Goal: Task Accomplishment & Management: Complete application form

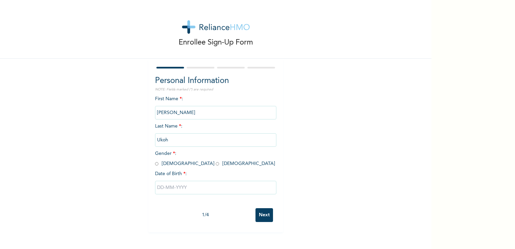
click at [216, 165] on input "radio" at bounding box center [217, 163] width 3 height 6
radio input "true"
click at [171, 191] on input "text" at bounding box center [215, 187] width 121 height 13
select select "7"
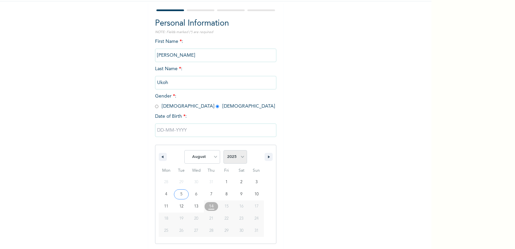
click at [243, 156] on select "2025 2024 2023 2022 2021 2020 2019 2018 2017 2016 2015 2014 2013 2012 2011 2010…" at bounding box center [235, 156] width 24 height 13
select select "1997"
click at [223, 150] on select "2025 2024 2023 2022 2021 2020 2019 2018 2017 2016 2015 2014 2013 2012 2011 2010…" at bounding box center [235, 156] width 24 height 13
click at [213, 155] on select "January February March April May June July August September October November De…" at bounding box center [202, 156] width 36 height 13
select select "4"
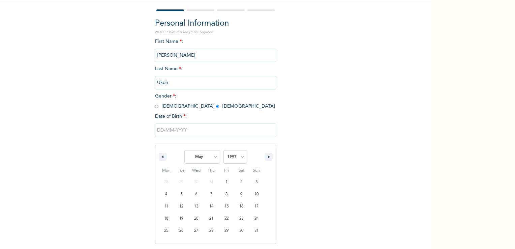
click at [184, 150] on select "January February March April May June July August September October November De…" at bounding box center [202, 156] width 36 height 13
type input "[DATE]"
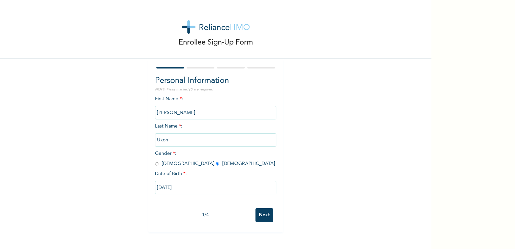
click at [262, 209] on input "Next" at bounding box center [264, 215] width 18 height 14
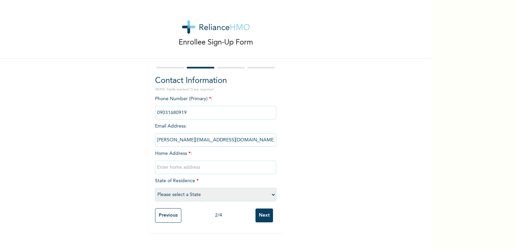
click at [220, 164] on input "text" at bounding box center [215, 166] width 121 height 13
type input "8"
type input "7"
type input "[STREET_ADDRESS]"
click at [226, 194] on select "Please select a State [PERSON_NAME] (FCT) [PERSON_NAME] Ibom [GEOGRAPHIC_DATA] …" at bounding box center [215, 194] width 121 height 13
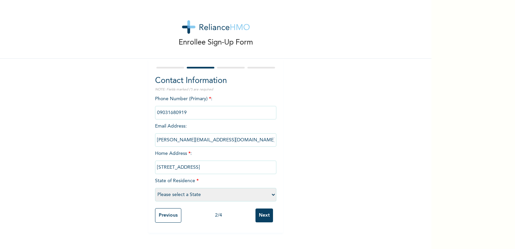
select select "25"
click at [155, 188] on select "Please select a State [PERSON_NAME] (FCT) [PERSON_NAME] Ibom [GEOGRAPHIC_DATA] …" at bounding box center [215, 194] width 121 height 13
click at [254, 166] on input "[STREET_ADDRESS]" at bounding box center [215, 166] width 121 height 13
type input "[STREET_ADDRESS]"
click at [265, 219] on input "Next" at bounding box center [264, 215] width 18 height 14
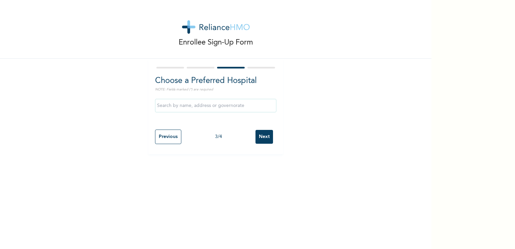
click at [199, 105] on input "text" at bounding box center [215, 105] width 121 height 13
type input "P"
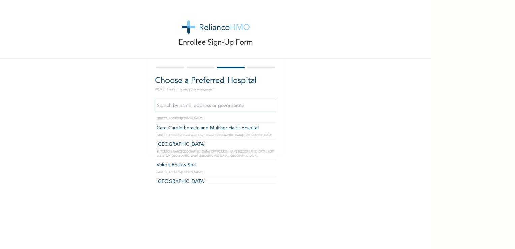
scroll to position [18548, 0]
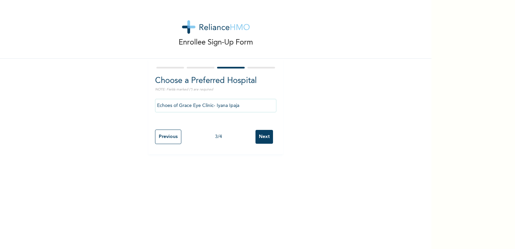
click at [241, 100] on input "Echoes of Grace Eye Clinic- Iyana Ipaja" at bounding box center [215, 105] width 121 height 13
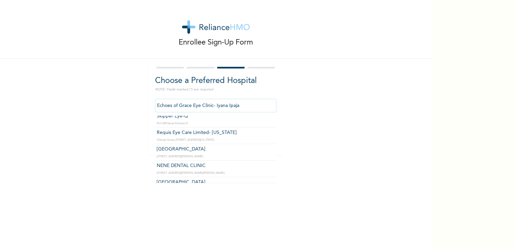
scroll to position [3960, 0]
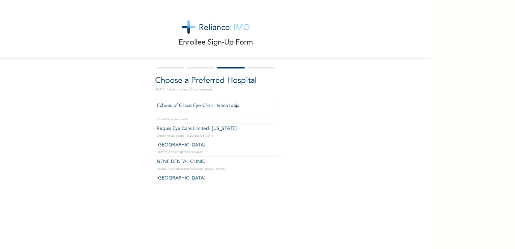
type input "Light Hospital and Maternity"
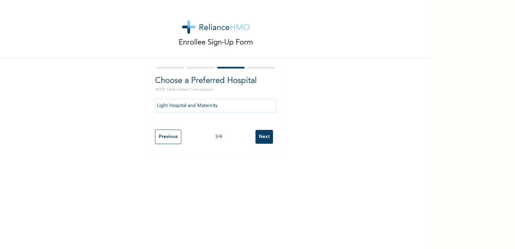
click at [243, 103] on input "Light Hospital and Maternity" at bounding box center [215, 105] width 121 height 13
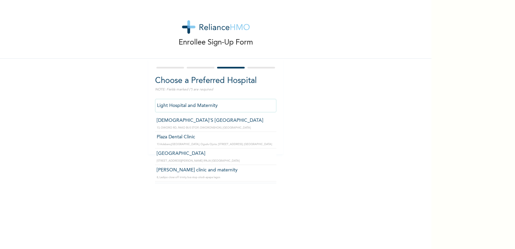
scroll to position [11820, 0]
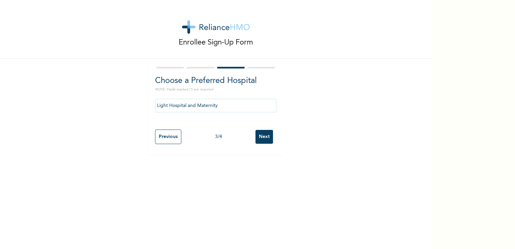
click at [309, 126] on div "Enrollee Sign-Up Form Choose a Preferred Hospital NOTE: Fields marked (*) are r…" at bounding box center [215, 77] width 431 height 154
click at [270, 139] on div "Previous 3 / 4 Next" at bounding box center [215, 136] width 121 height 21
click at [264, 140] on input "Next" at bounding box center [264, 137] width 18 height 14
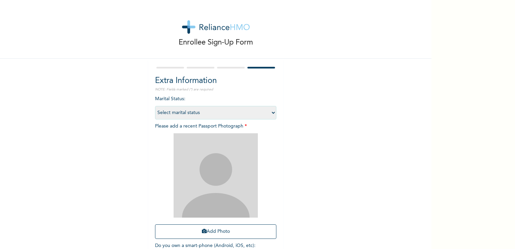
click at [259, 112] on select "Select marital status [DEMOGRAPHIC_DATA] Married [DEMOGRAPHIC_DATA] Widow/[DEMO…" at bounding box center [215, 112] width 121 height 13
select select "1"
click at [155, 106] on select "Select marital status [DEMOGRAPHIC_DATA] Married [DEMOGRAPHIC_DATA] Widow/[DEMO…" at bounding box center [215, 112] width 121 height 13
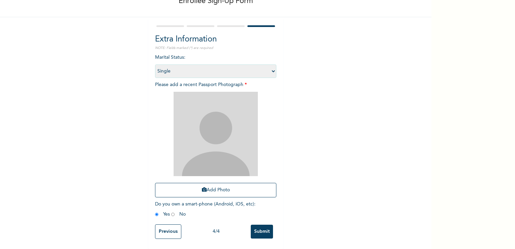
scroll to position [43, 0]
click at [239, 183] on button "Add Photo" at bounding box center [215, 190] width 121 height 14
